Goal: Information Seeking & Learning: Find contact information

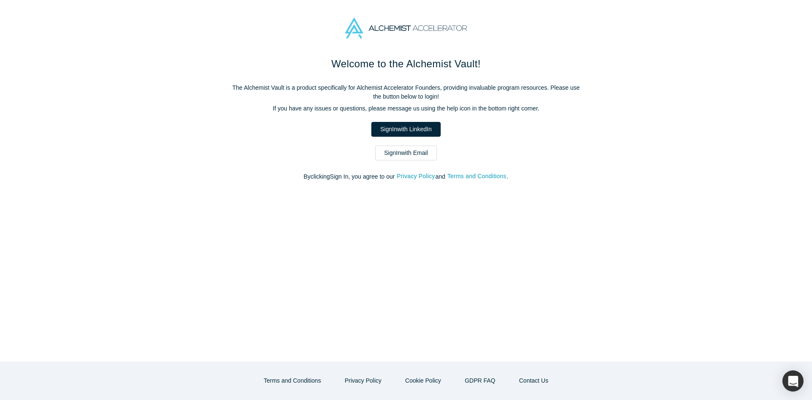
click at [420, 152] on link "Sign In with Email" at bounding box center [406, 152] width 62 height 15
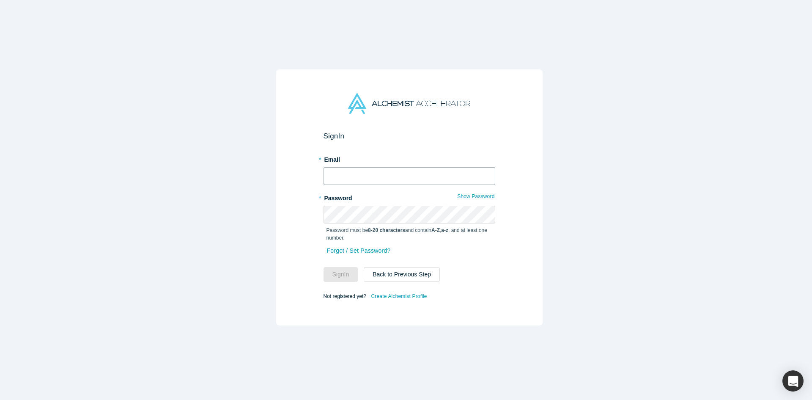
click at [354, 173] on input "text" at bounding box center [410, 176] width 172 height 18
type input "[EMAIL_ADDRESS][DOMAIN_NAME]"
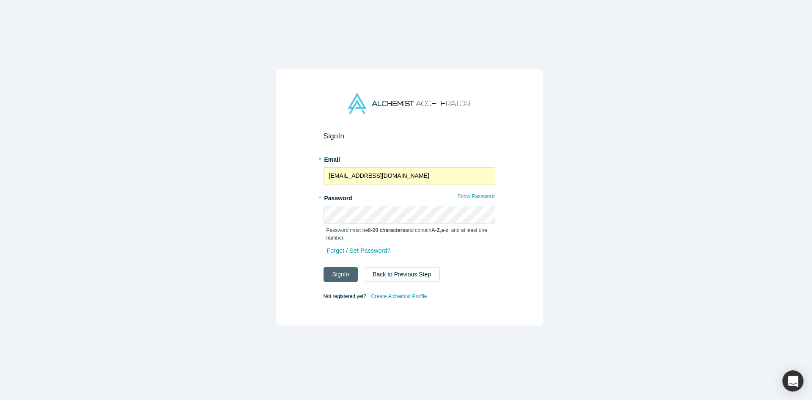
click at [334, 267] on button "Sign In" at bounding box center [341, 274] width 35 height 15
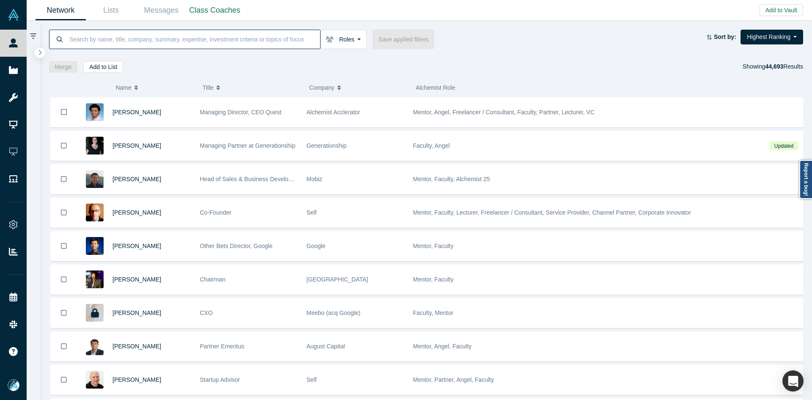
click at [166, 36] on input at bounding box center [195, 39] width 252 height 20
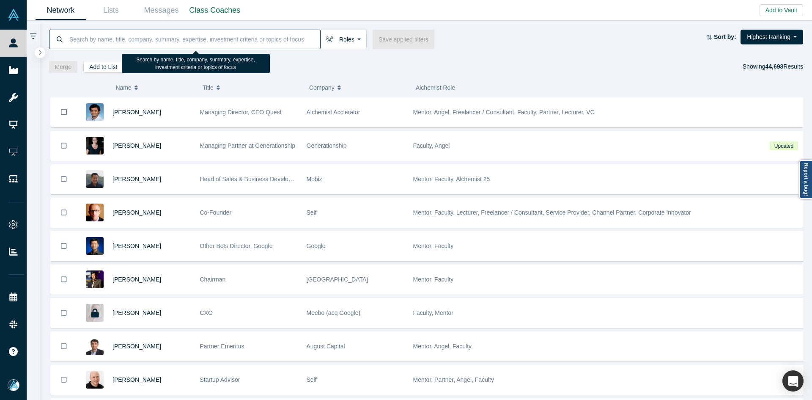
paste input "[PERSON_NAME]"
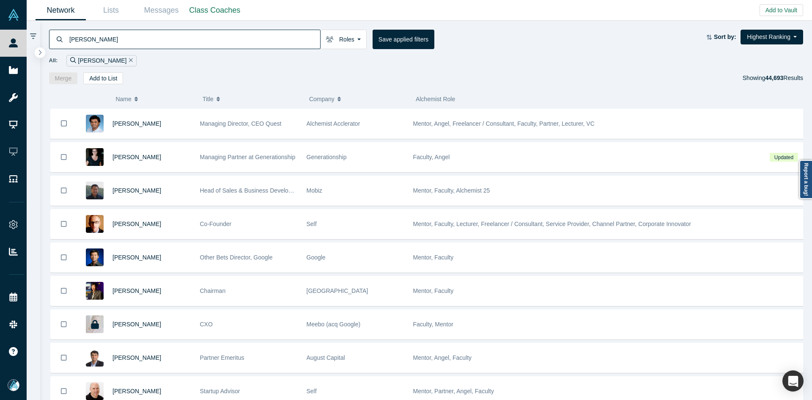
type input "[PERSON_NAME]"
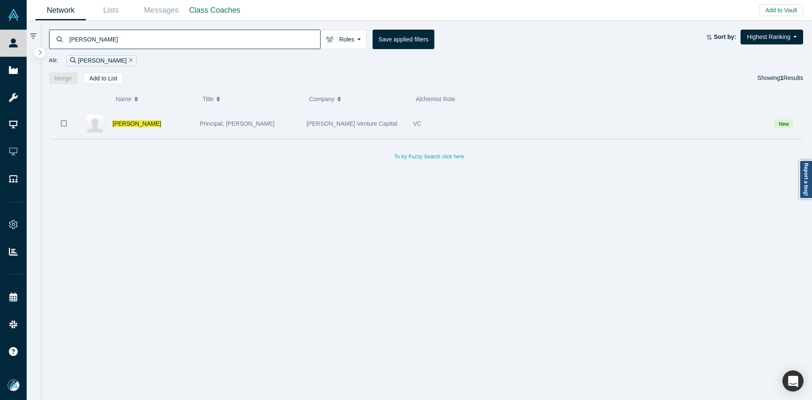
click at [63, 125] on icon "Bookmark" at bounding box center [64, 123] width 6 height 8
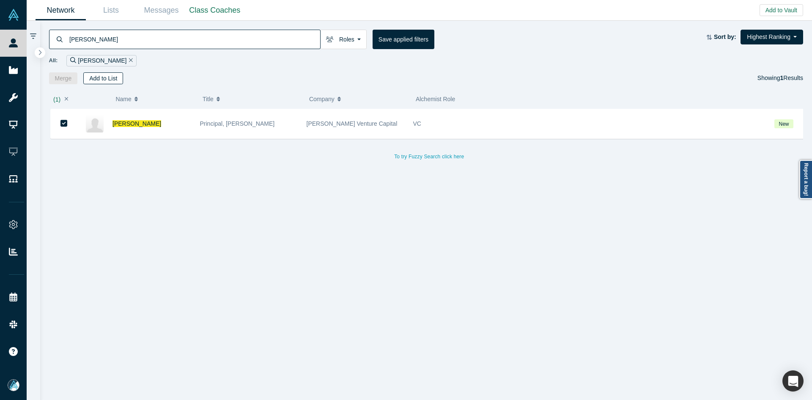
click at [97, 77] on button "Add to List" at bounding box center [103, 78] width 40 height 12
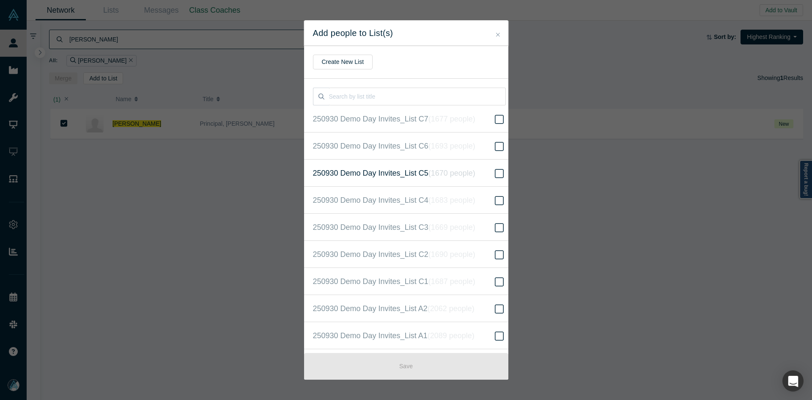
scroll to position [190, 0]
click at [479, 198] on icon "( 16520 people )" at bounding box center [461, 199] width 51 height 8
click at [0, 0] on input "250930 Demo Day Invites_Base List ( 16520 people )" at bounding box center [0, 0] width 0 height 0
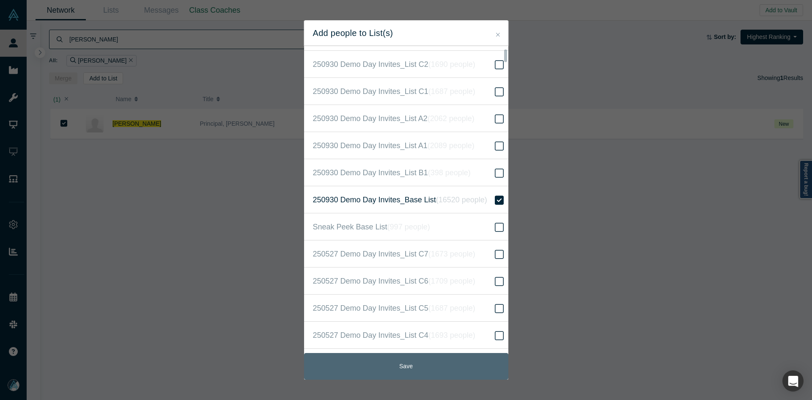
click at [428, 368] on button "Save" at bounding box center [406, 366] width 204 height 27
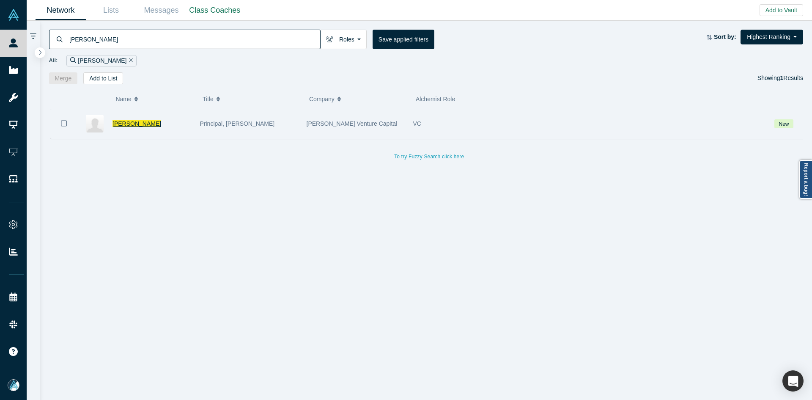
click at [124, 123] on span "[PERSON_NAME]" at bounding box center [136, 123] width 49 height 7
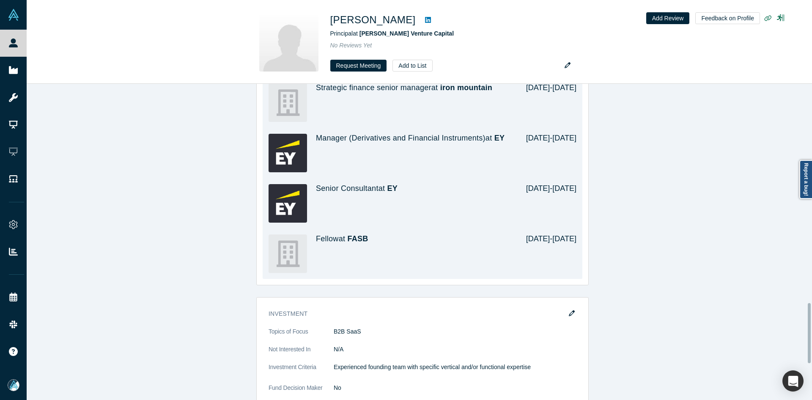
scroll to position [1150, 0]
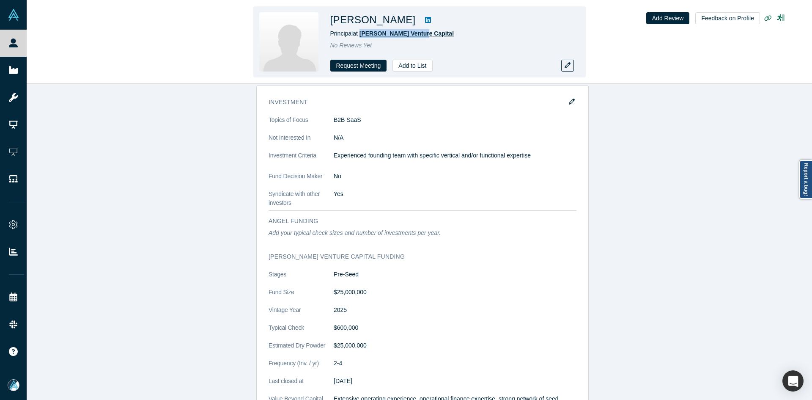
copy span "[PERSON_NAME] Venture Capital"
drag, startPoint x: 378, startPoint y: 31, endPoint x: 362, endPoint y: 33, distance: 15.7
click at [362, 33] on div "Principal at [PERSON_NAME] Venture Capital" at bounding box center [448, 33] width 237 height 9
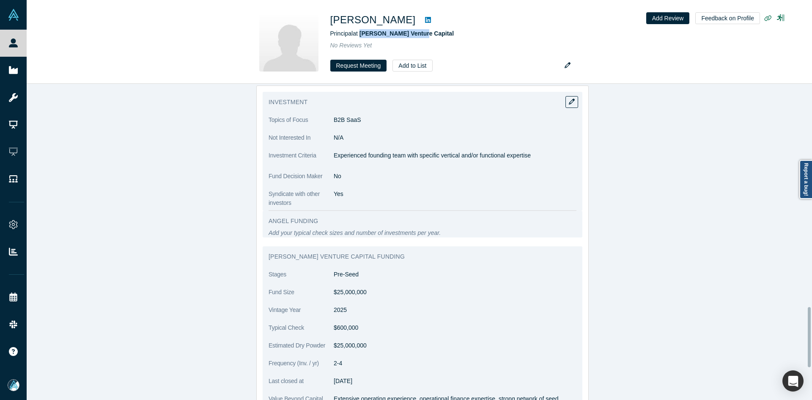
scroll to position [1193, 0]
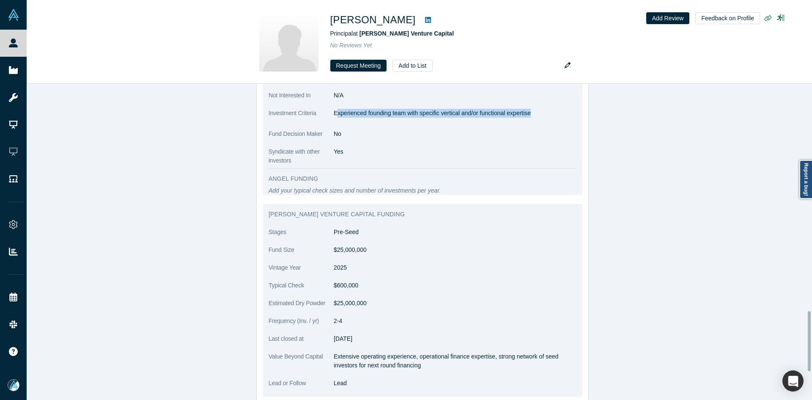
copy p "xperienced founding team with specific vertical and/or functional expertise"
drag, startPoint x: 334, startPoint y: 104, endPoint x: 546, endPoint y: 107, distance: 211.5
click at [546, 109] on p "Experienced founding team with specific vertical and/or functional expertise" at bounding box center [455, 113] width 243 height 9
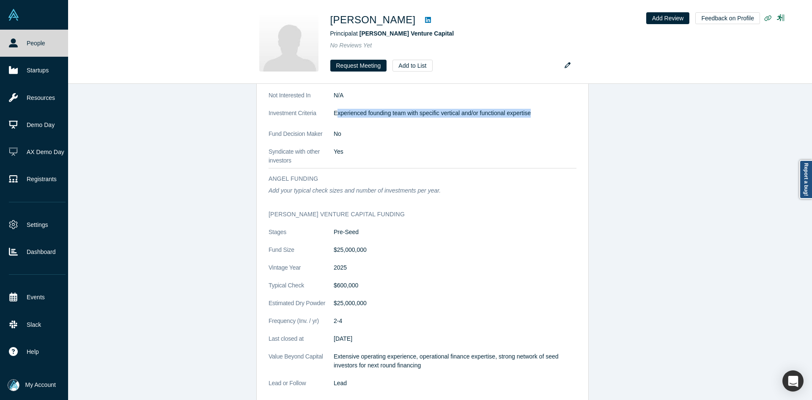
click at [15, 43] on icon at bounding box center [13, 42] width 9 height 9
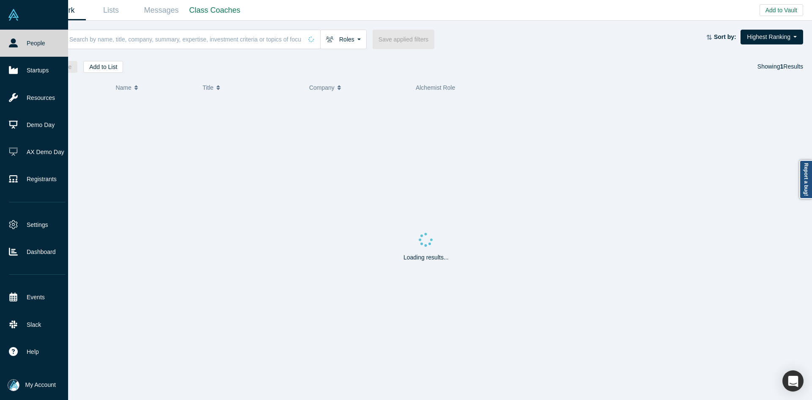
click at [154, 39] on input at bounding box center [186, 39] width 234 height 20
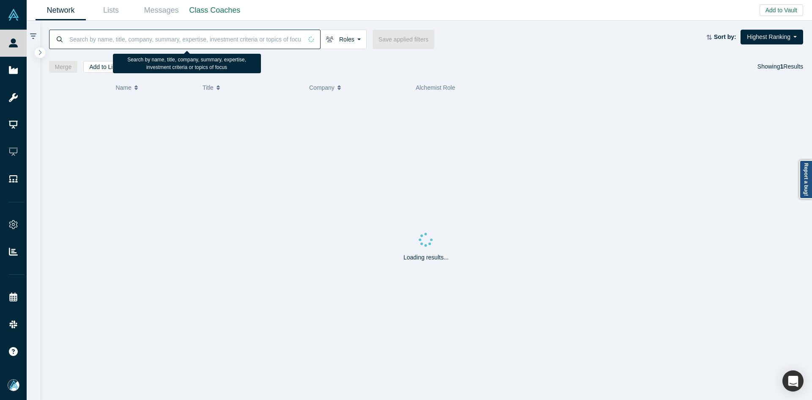
paste input "[PERSON_NAME]"
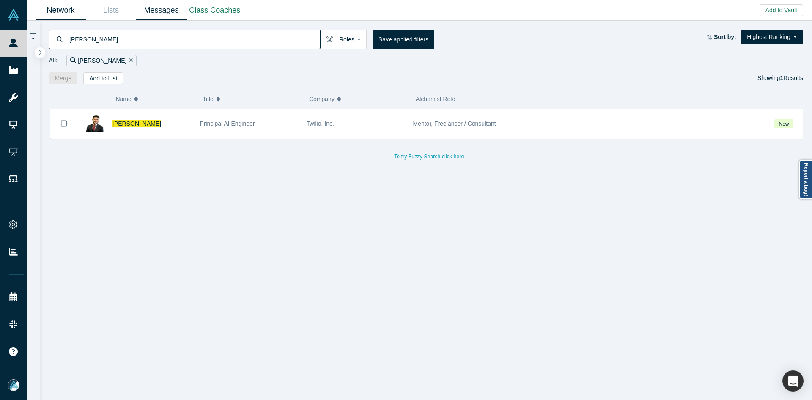
type input "[PERSON_NAME]"
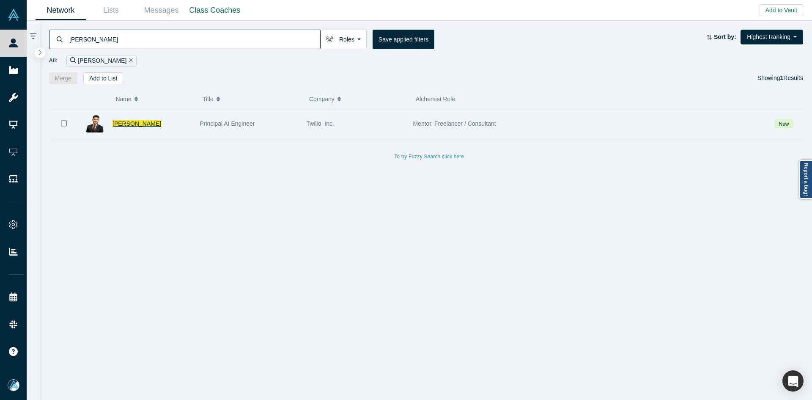
click at [130, 127] on span "[PERSON_NAME]" at bounding box center [136, 123] width 49 height 7
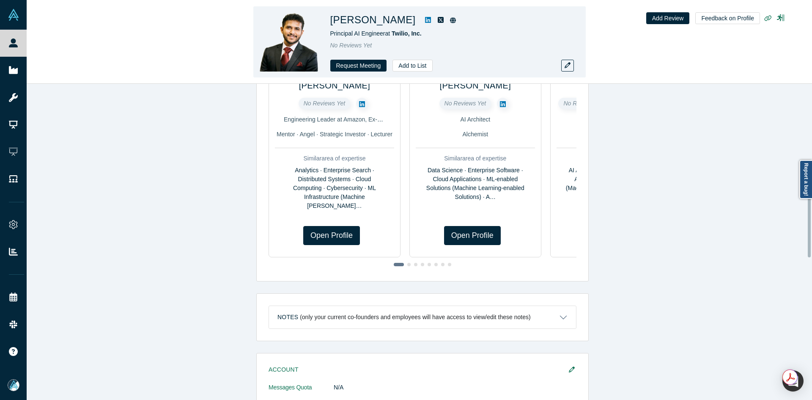
scroll to position [447, 0]
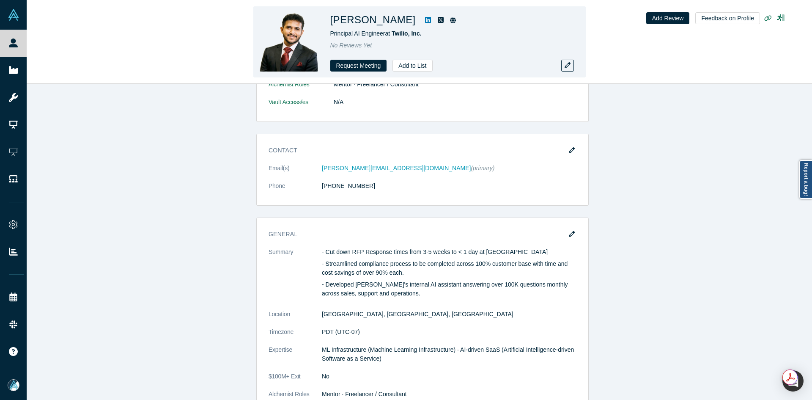
click at [425, 22] on icon at bounding box center [428, 20] width 6 height 6
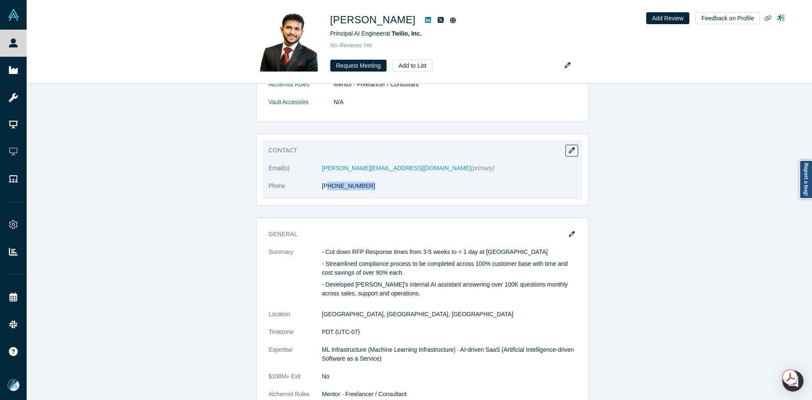
copy link "50) 350-2683"
drag, startPoint x: 342, startPoint y: 187, endPoint x: 322, endPoint y: 189, distance: 20.0
click at [322, 189] on dl "Email(s) [PERSON_NAME][EMAIL_ADDRESS][DOMAIN_NAME] (primary) Phone [PHONE_NUMBE…" at bounding box center [423, 182] width 308 height 36
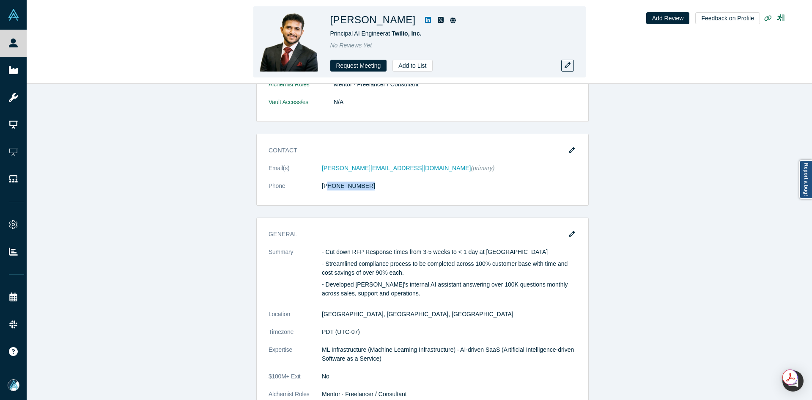
copy h1 "[PERSON_NAME]"
drag, startPoint x: 393, startPoint y: 20, endPoint x: 329, endPoint y: 17, distance: 64.8
click at [329, 17] on div "[PERSON_NAME] Principal AI Engineer at Twilio, Inc. No Reviews Yet Request Meet…" at bounding box center [419, 41] width 332 height 71
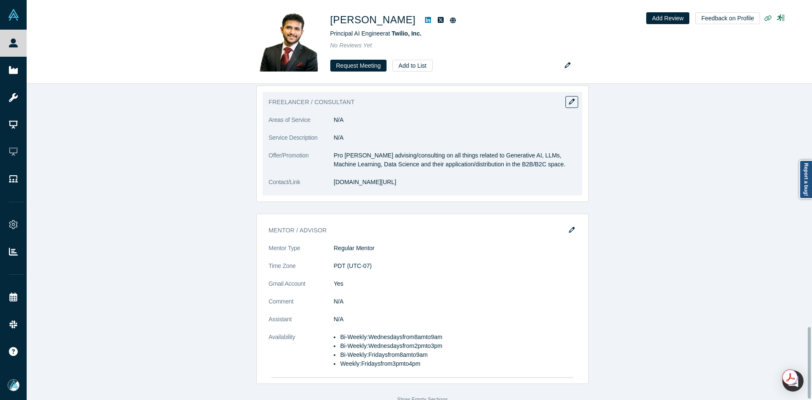
scroll to position [1075, 0]
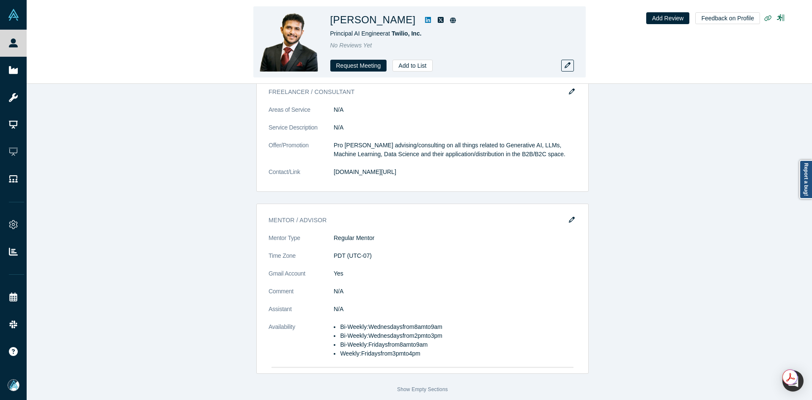
copy h1 "[PERSON_NAME]"
